Goal: Information Seeking & Learning: Check status

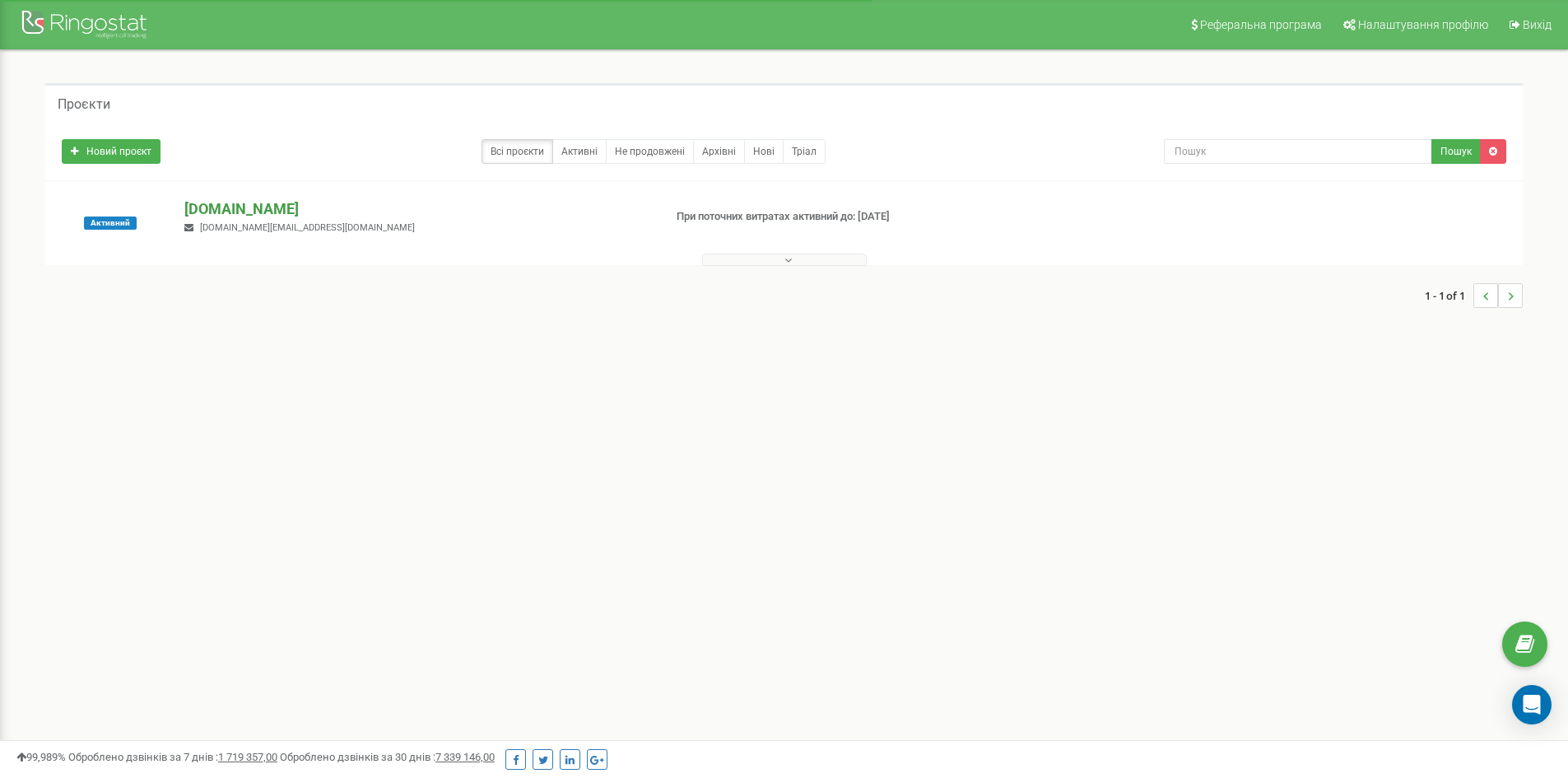
click at [312, 210] on p "[DOMAIN_NAME]" at bounding box center [416, 208] width 465 height 22
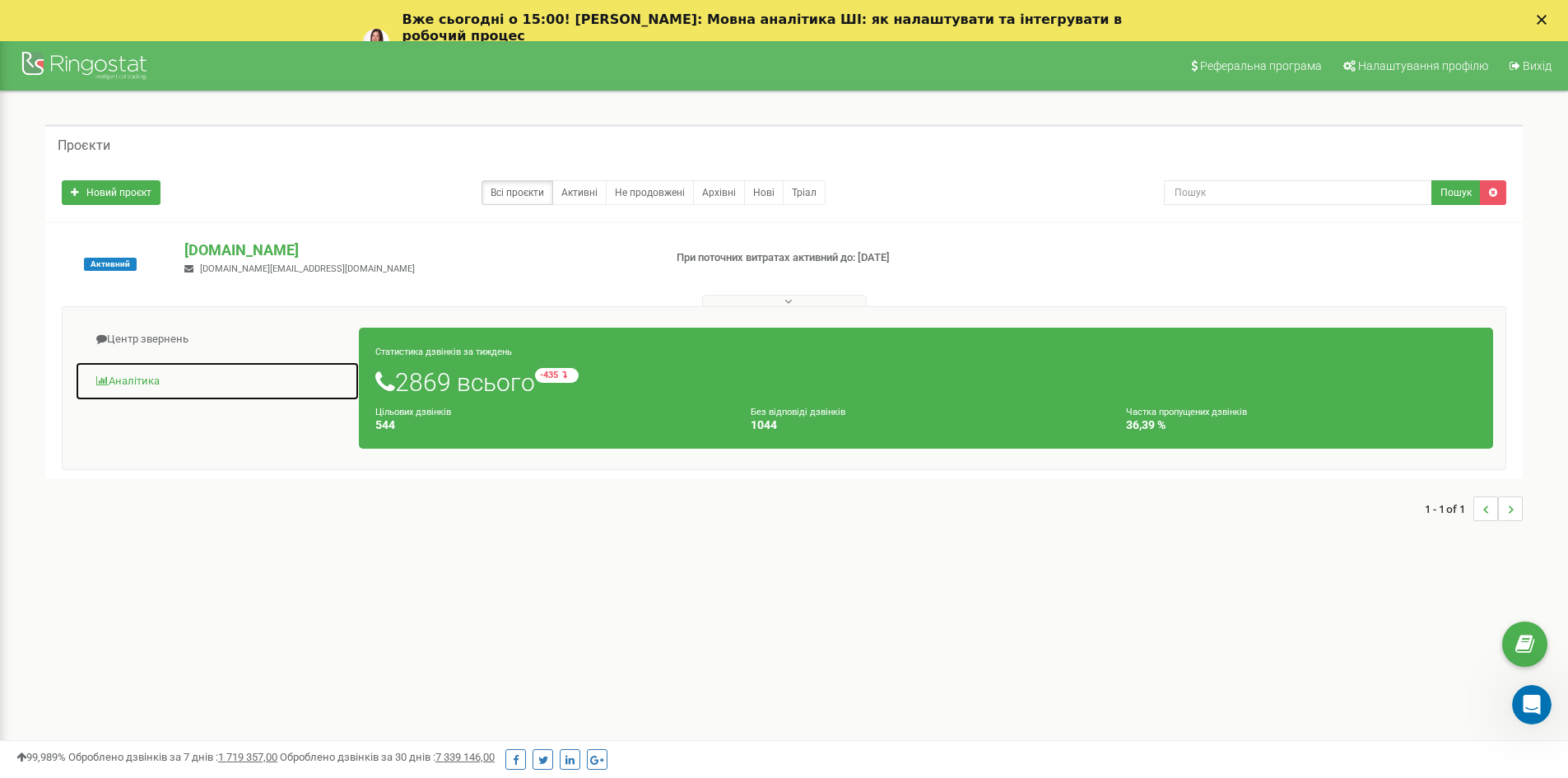
click at [144, 378] on link "Аналiтика" at bounding box center [217, 381] width 284 height 40
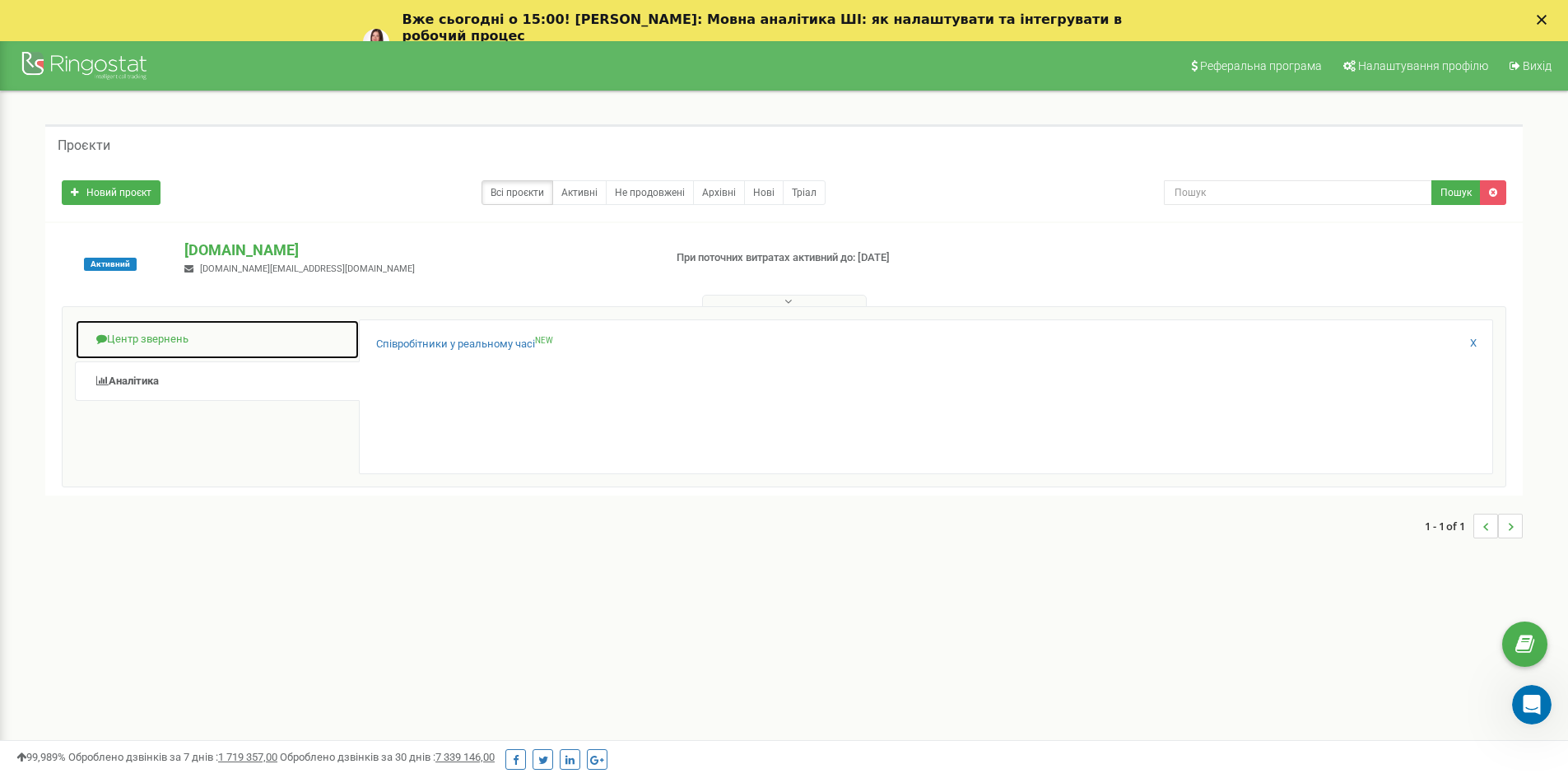
click at [217, 352] on link "Центр звернень" at bounding box center [217, 339] width 284 height 40
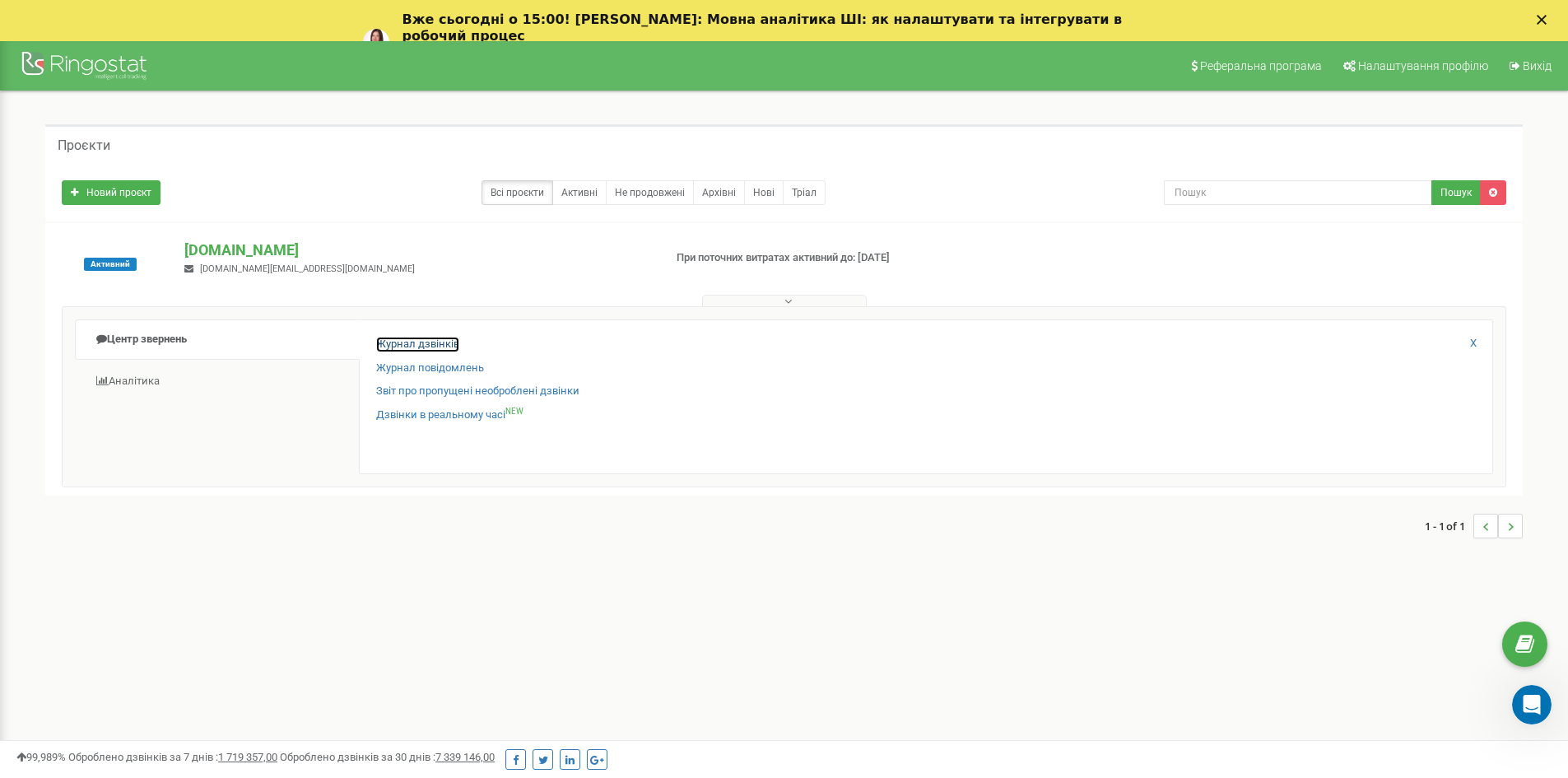
click at [433, 348] on link "Журнал дзвінків" at bounding box center [417, 345] width 83 height 16
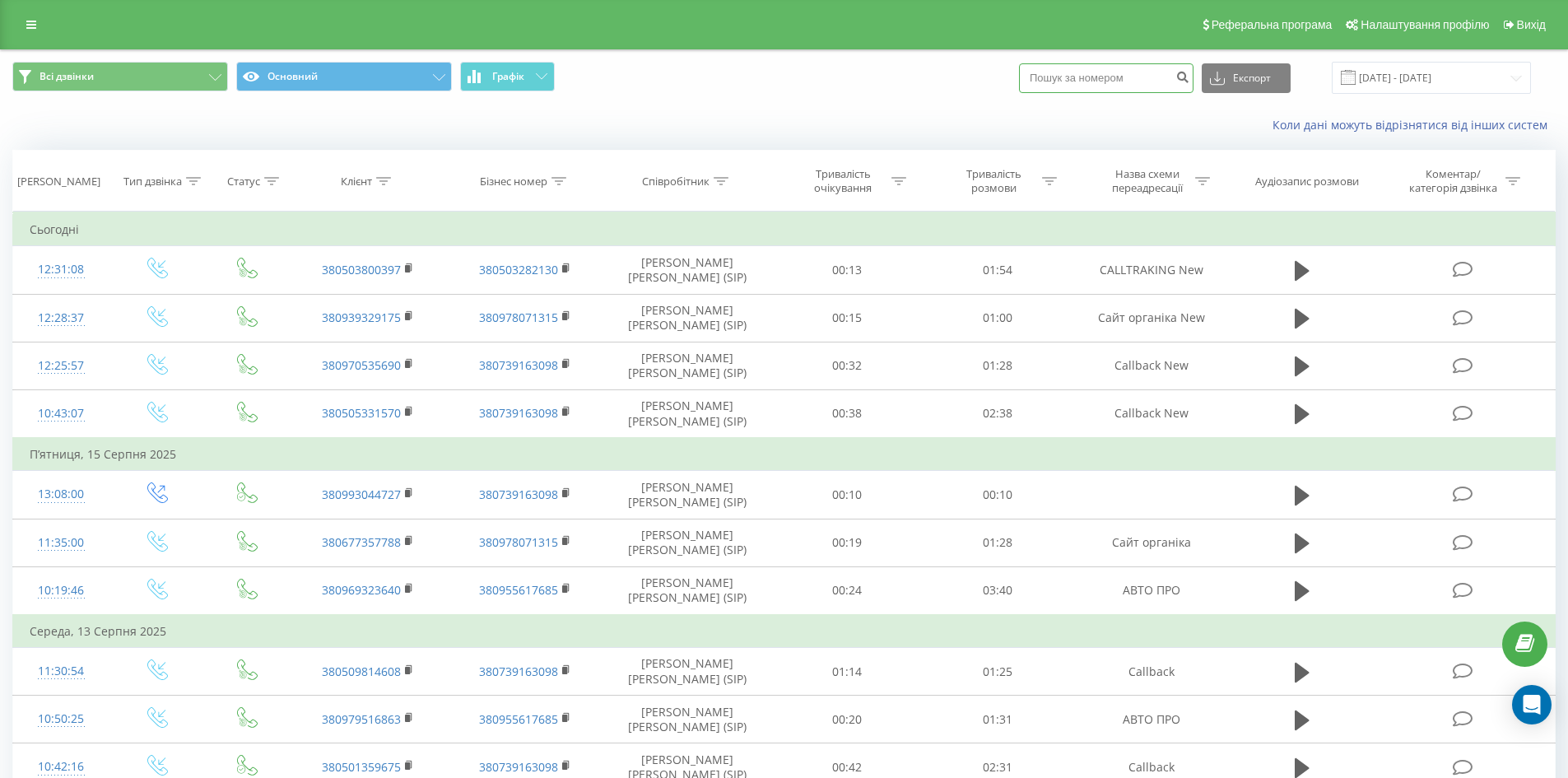
click at [1115, 90] on input at bounding box center [1106, 78] width 175 height 30
paste input "[PHONE_NUMBER]"
type input "[PHONE_NUMBER]"
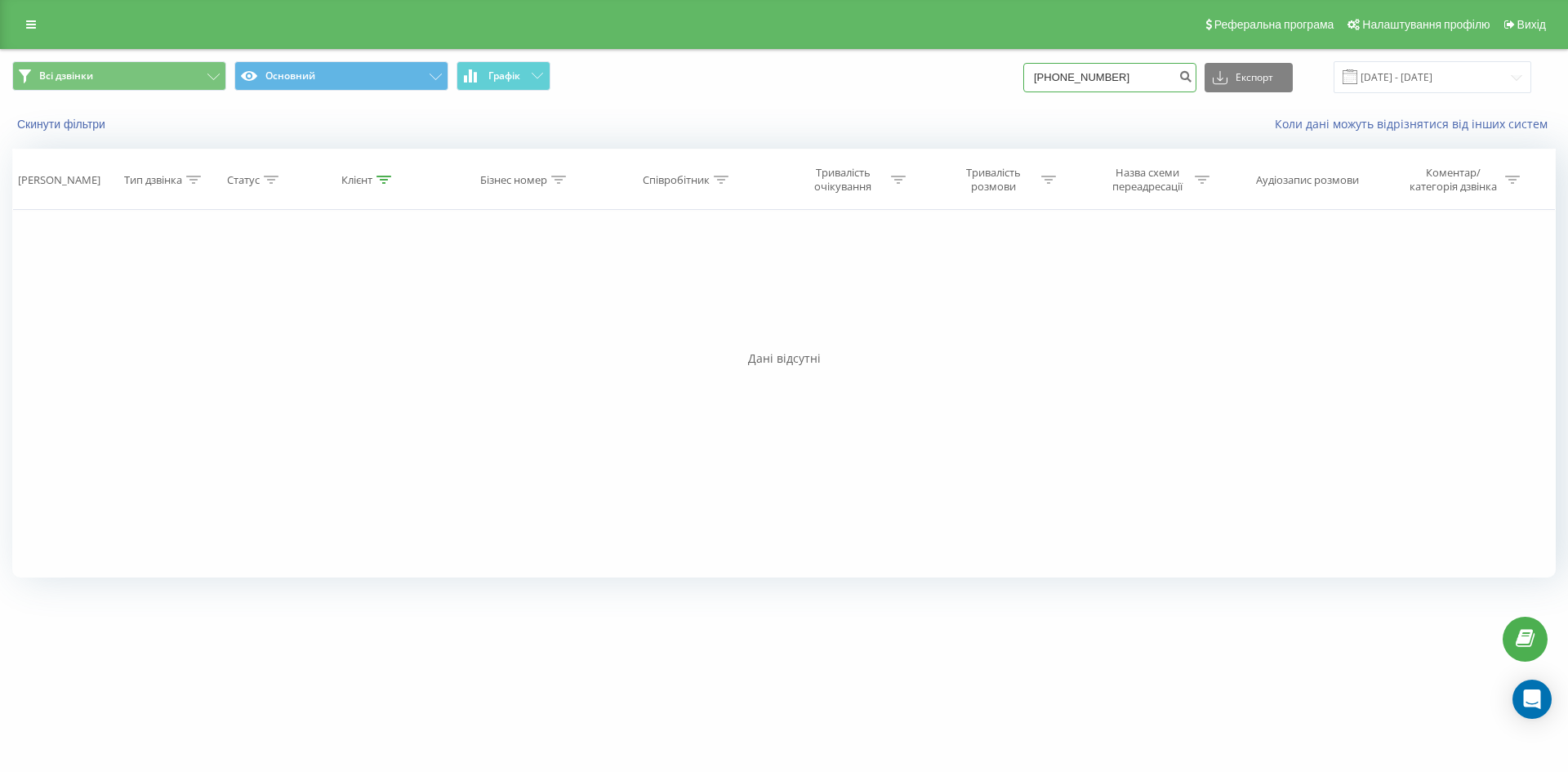
click at [1076, 80] on input "[PHONE_NUMBER]" at bounding box center [1109, 78] width 173 height 29
click at [1068, 80] on input "+380503800397" at bounding box center [1109, 78] width 173 height 29
type input "0503800397"
